Goal: Task Accomplishment & Management: Manage account settings

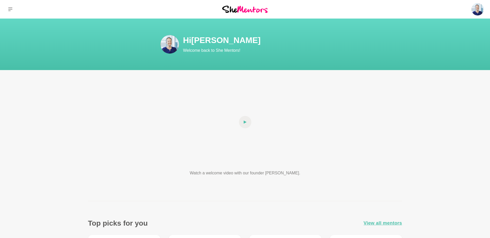
click at [171, 42] on img at bounding box center [169, 44] width 19 height 19
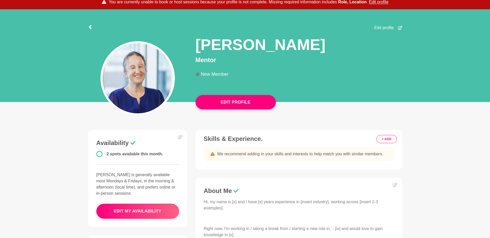
scroll to position [34, 0]
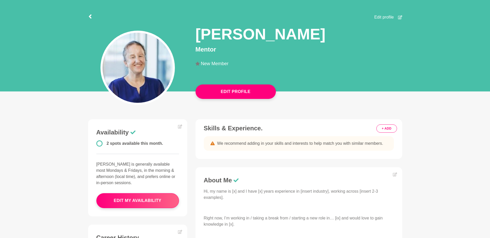
click at [386, 128] on button "+ ADD" at bounding box center [386, 129] width 20 height 8
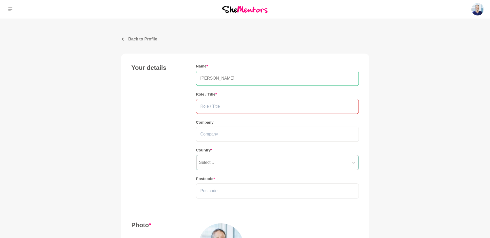
click at [242, 104] on input "text" at bounding box center [277, 106] width 163 height 15
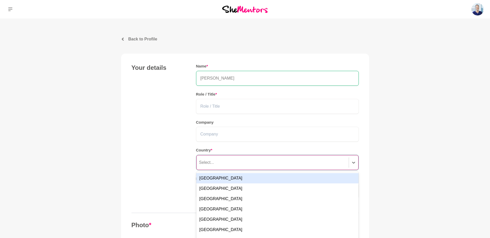
click at [218, 159] on div "Select..." at bounding box center [277, 162] width 162 height 15
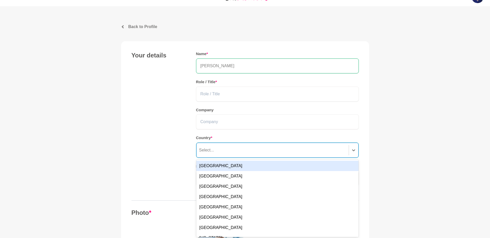
scroll to position [13, 0]
click at [211, 164] on div "Australia" at bounding box center [277, 165] width 162 height 10
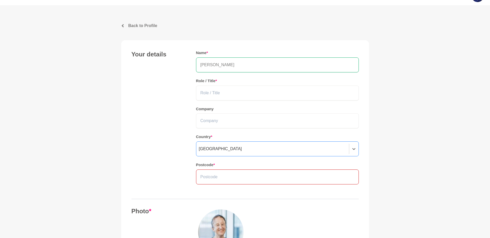
click at [223, 177] on input "text" at bounding box center [277, 177] width 163 height 15
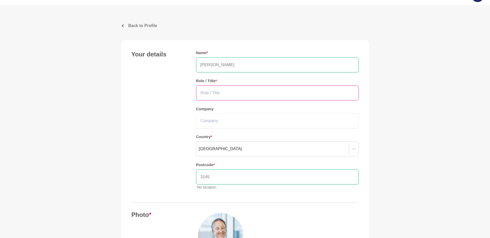
type input "3145"
drag, startPoint x: 220, startPoint y: 91, endPoint x: 228, endPoint y: 90, distance: 8.6
click at [220, 91] on input "text" at bounding box center [277, 93] width 163 height 15
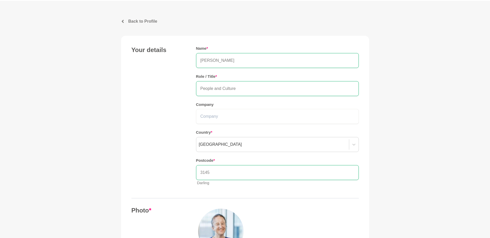
scroll to position [31, 0]
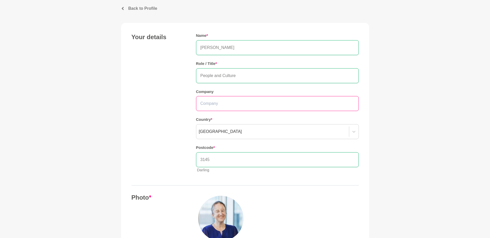
type input "People and Culture"
click at [228, 104] on input "text" at bounding box center [277, 103] width 163 height 15
click at [237, 131] on div "Australia" at bounding box center [272, 131] width 153 height 9
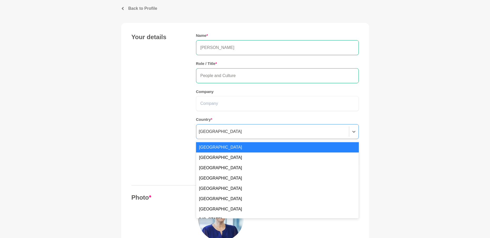
click at [213, 145] on div "Australia" at bounding box center [277, 147] width 163 height 10
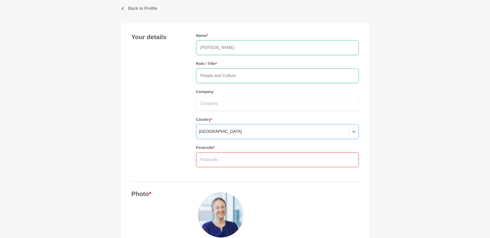
click at [237, 163] on input "text" at bounding box center [277, 160] width 163 height 15
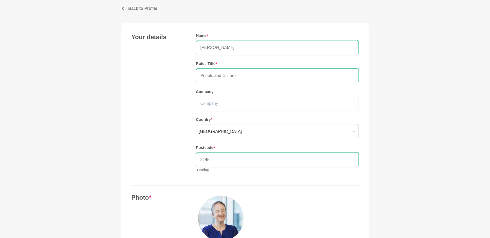
type input "3145"
click at [249, 73] on input "People and Culture" at bounding box center [277, 75] width 163 height 15
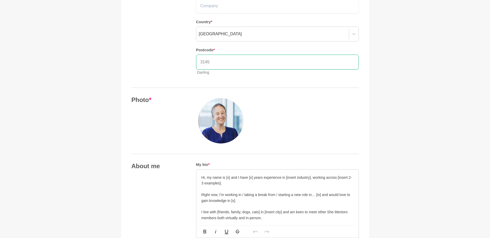
scroll to position [134, 0]
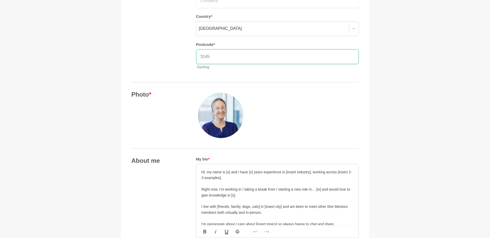
type input "People and Culture / Organisational Development / Learning and Development/ Peo…"
click at [238, 186] on p at bounding box center [277, 184] width 152 height 6
